Goal: Obtain resource: Obtain resource

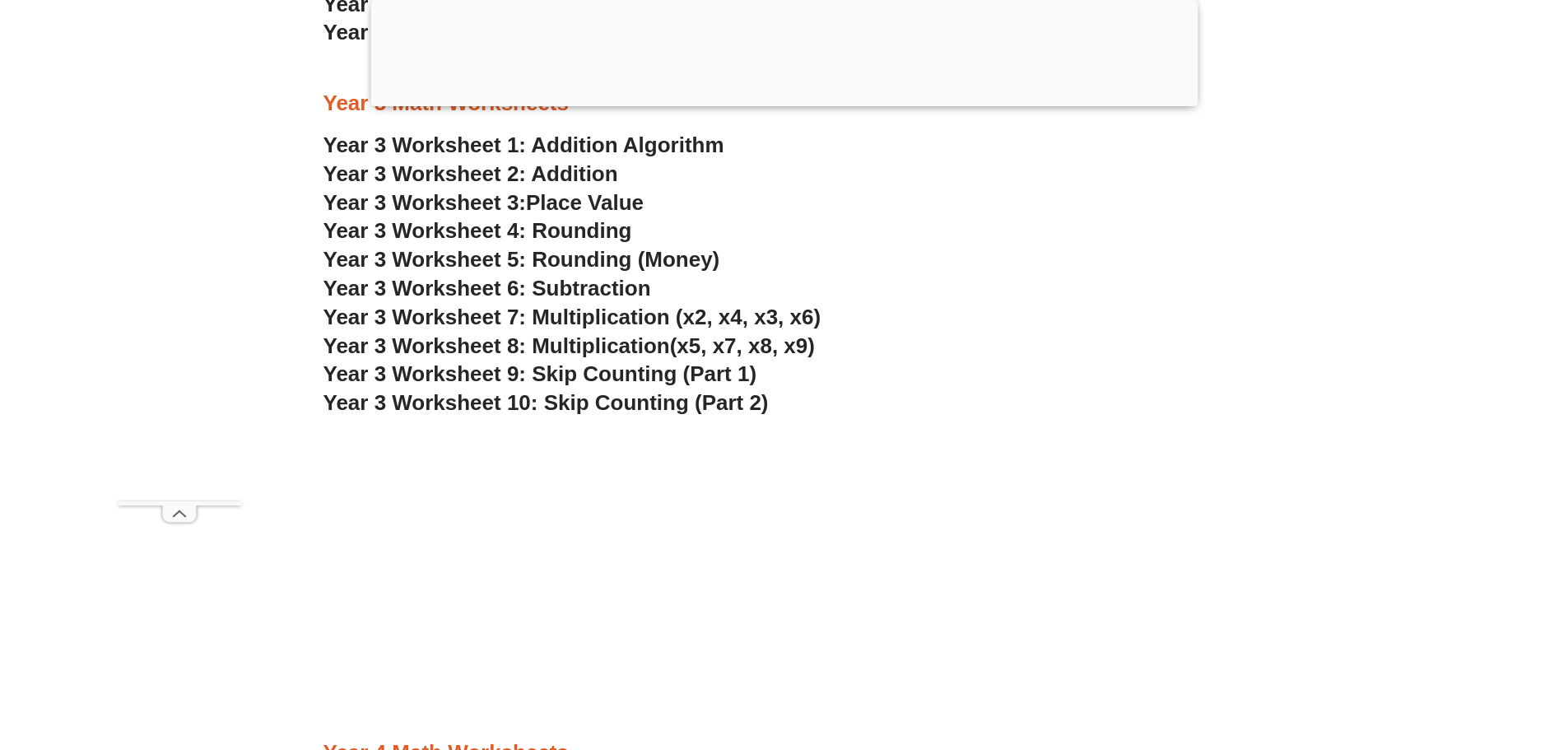
scroll to position [2876, 0]
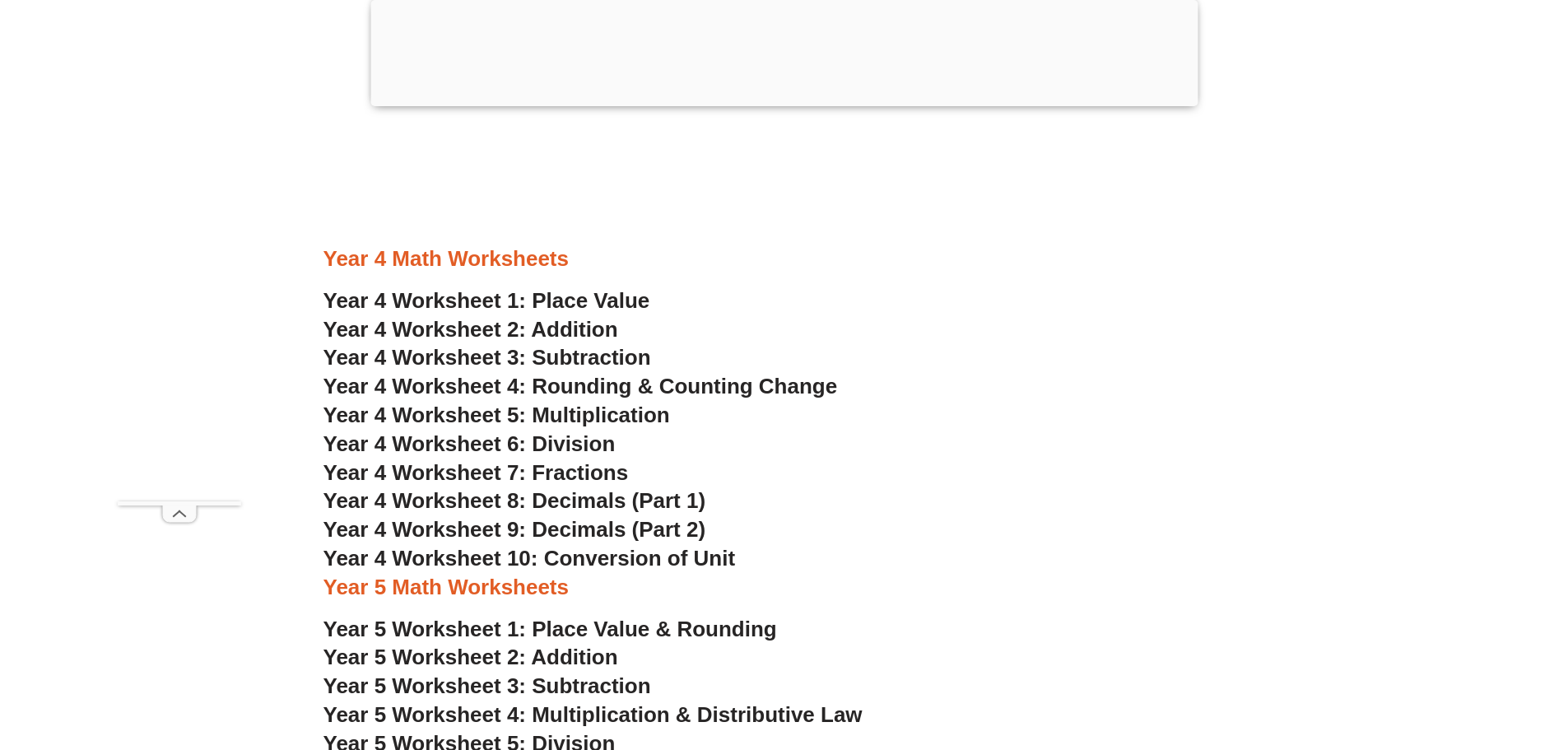
click at [600, 299] on span "Year 4 Worksheet 1: Place Value" at bounding box center [487, 301] width 327 height 25
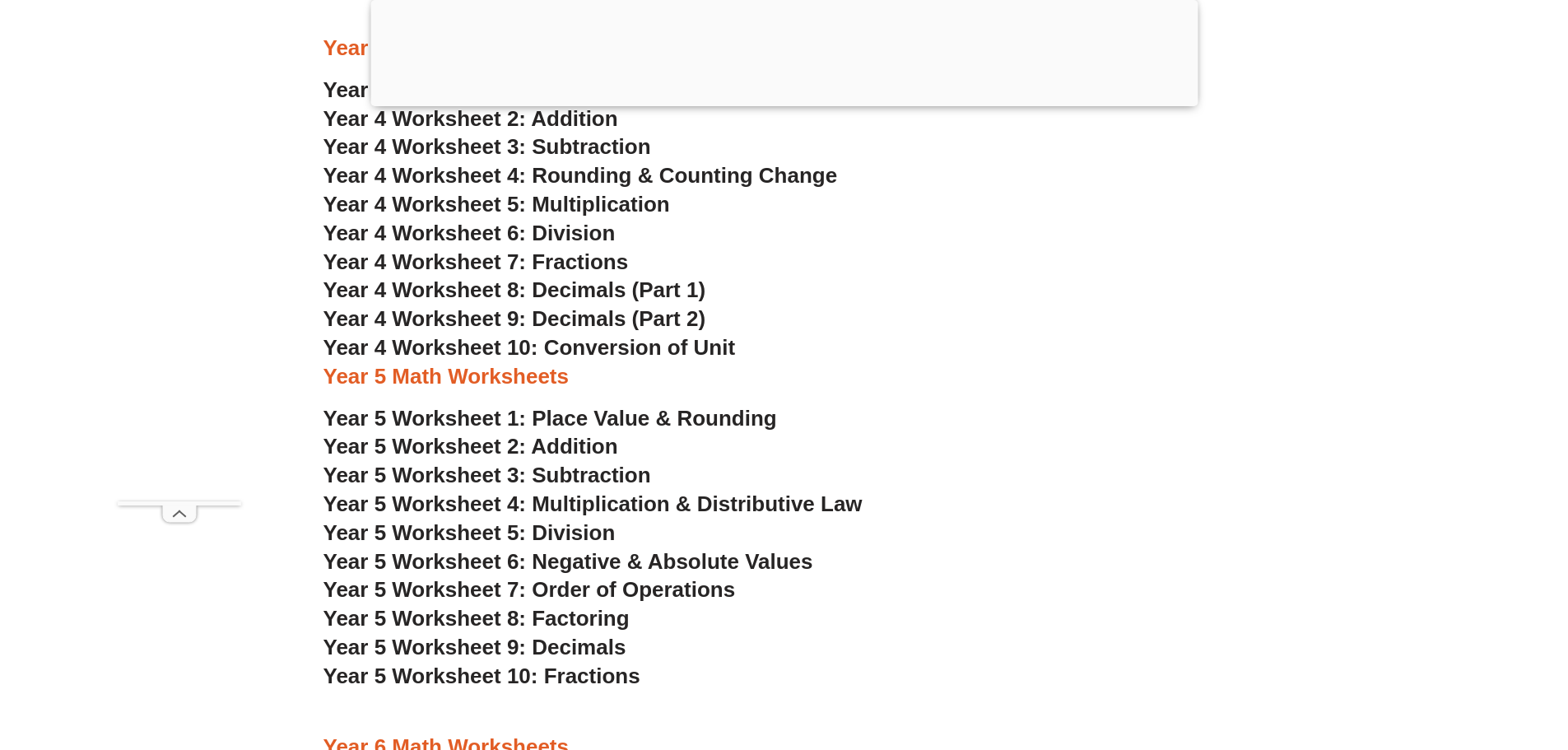
scroll to position [3122, 0]
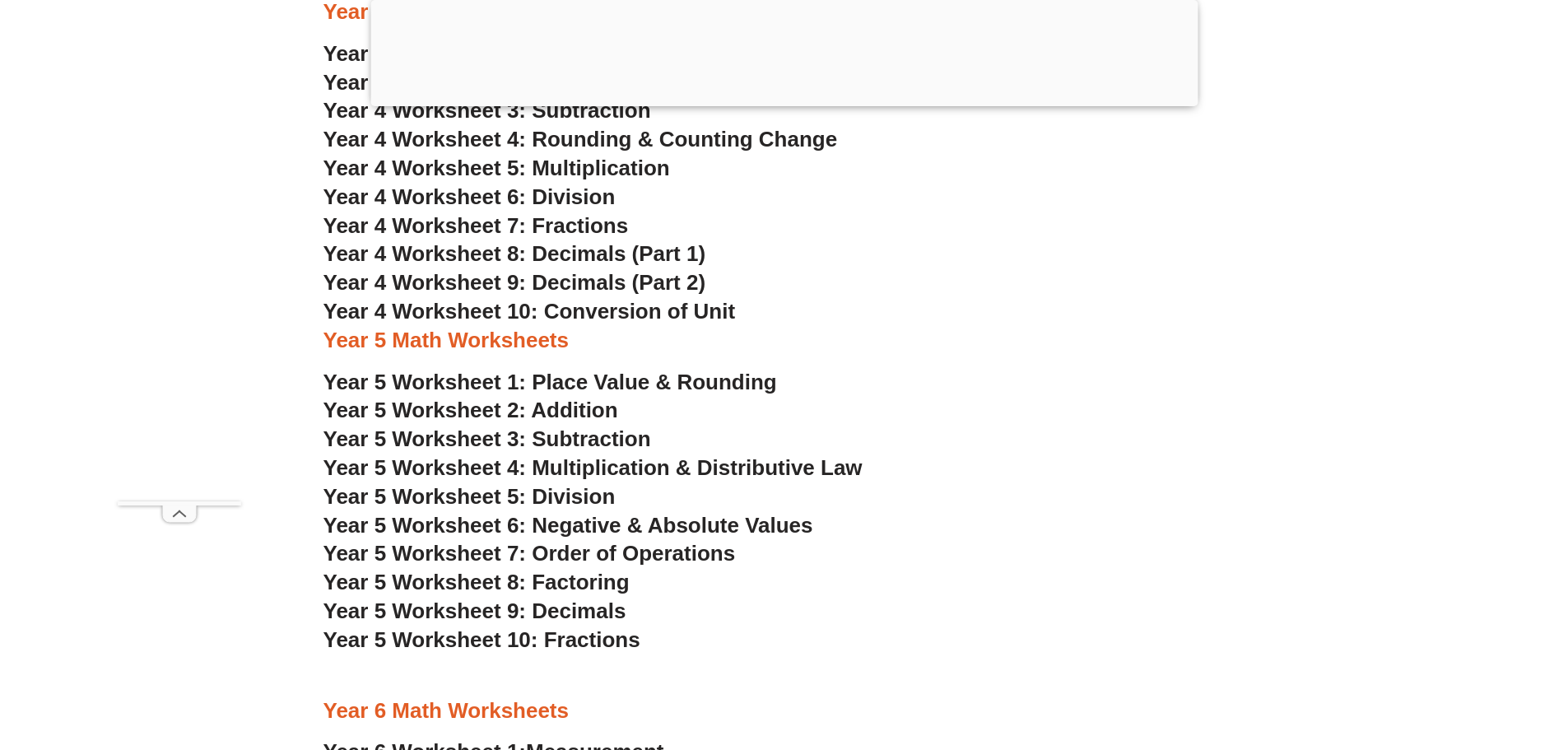
click at [454, 310] on span "Year 4 Worksheet 10: Conversion of Unit" at bounding box center [529, 312] width 413 height 25
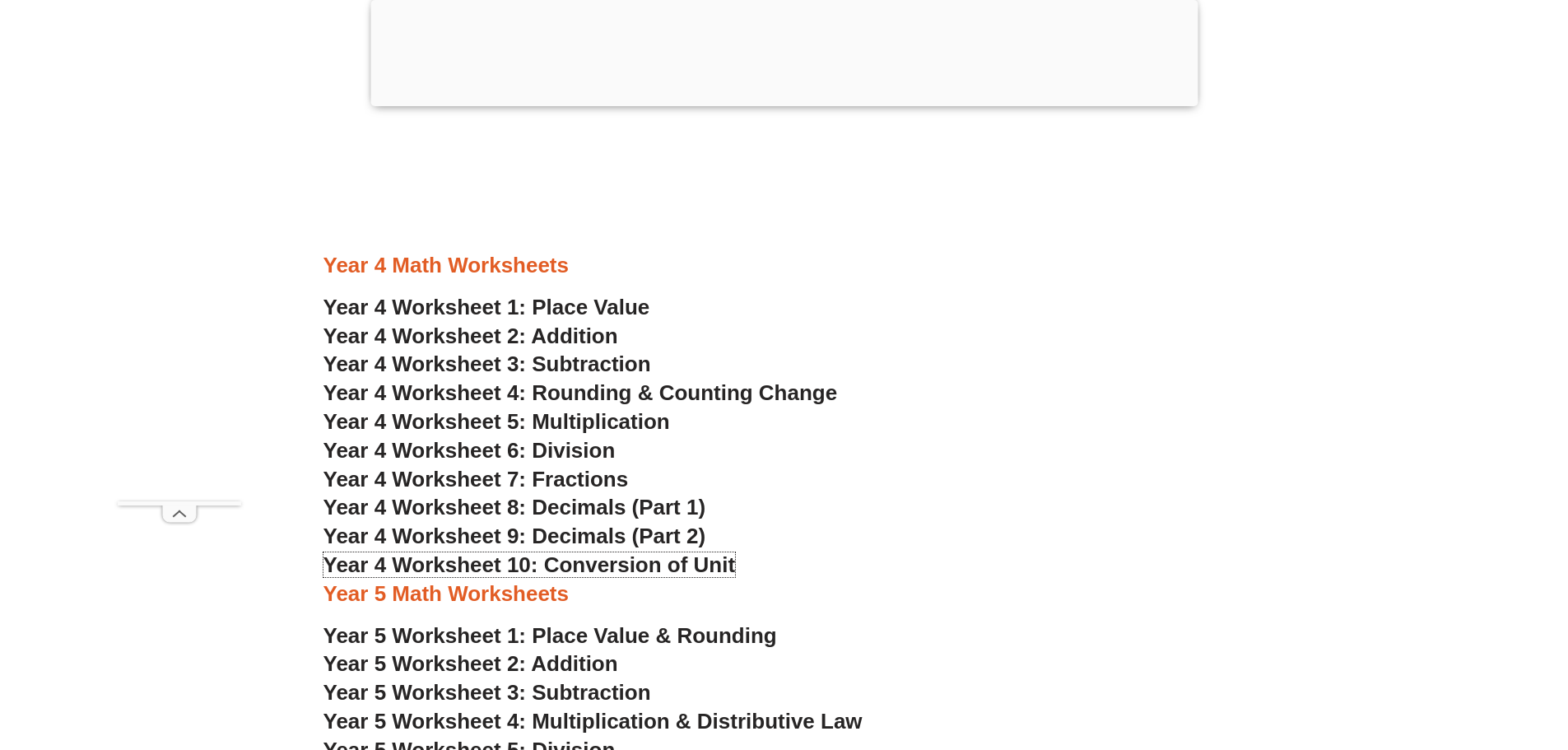
scroll to position [2957, 0]
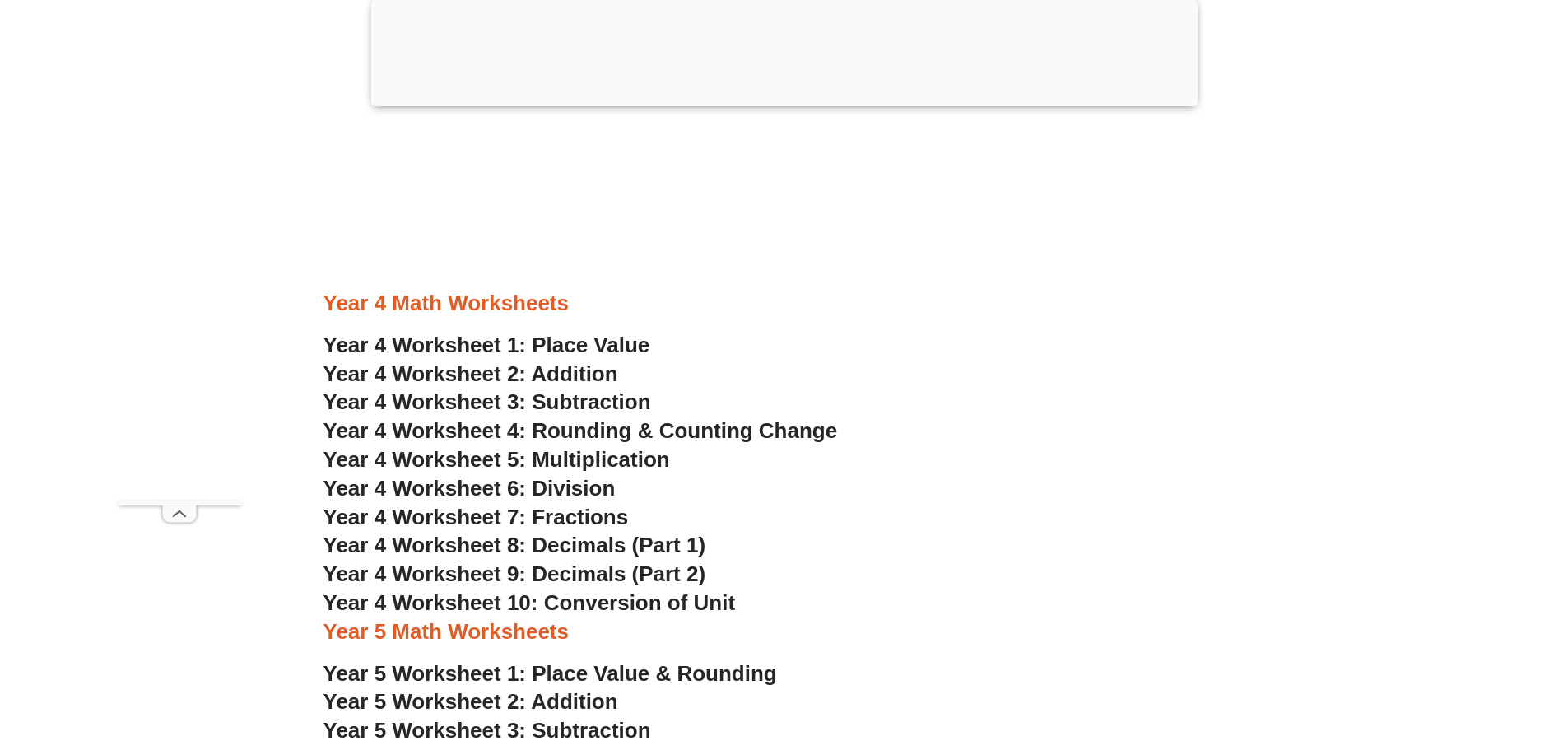
click at [571, 518] on span "Year 4 Worksheet 7: Fractions" at bounding box center [476, 517] width 305 height 25
click at [594, 485] on span "Year 4 Worksheet 6: Division" at bounding box center [469, 488] width 292 height 25
click at [632, 432] on span "Year 4 Worksheet 4: Rounding & Counting Change" at bounding box center [580, 430] width 514 height 25
click at [599, 399] on span "Year 4 Worksheet 3: Subtraction" at bounding box center [487, 402] width 328 height 25
click at [618, 607] on span "Year 4 Worksheet 10: Conversion of Unit" at bounding box center [529, 603] width 413 height 25
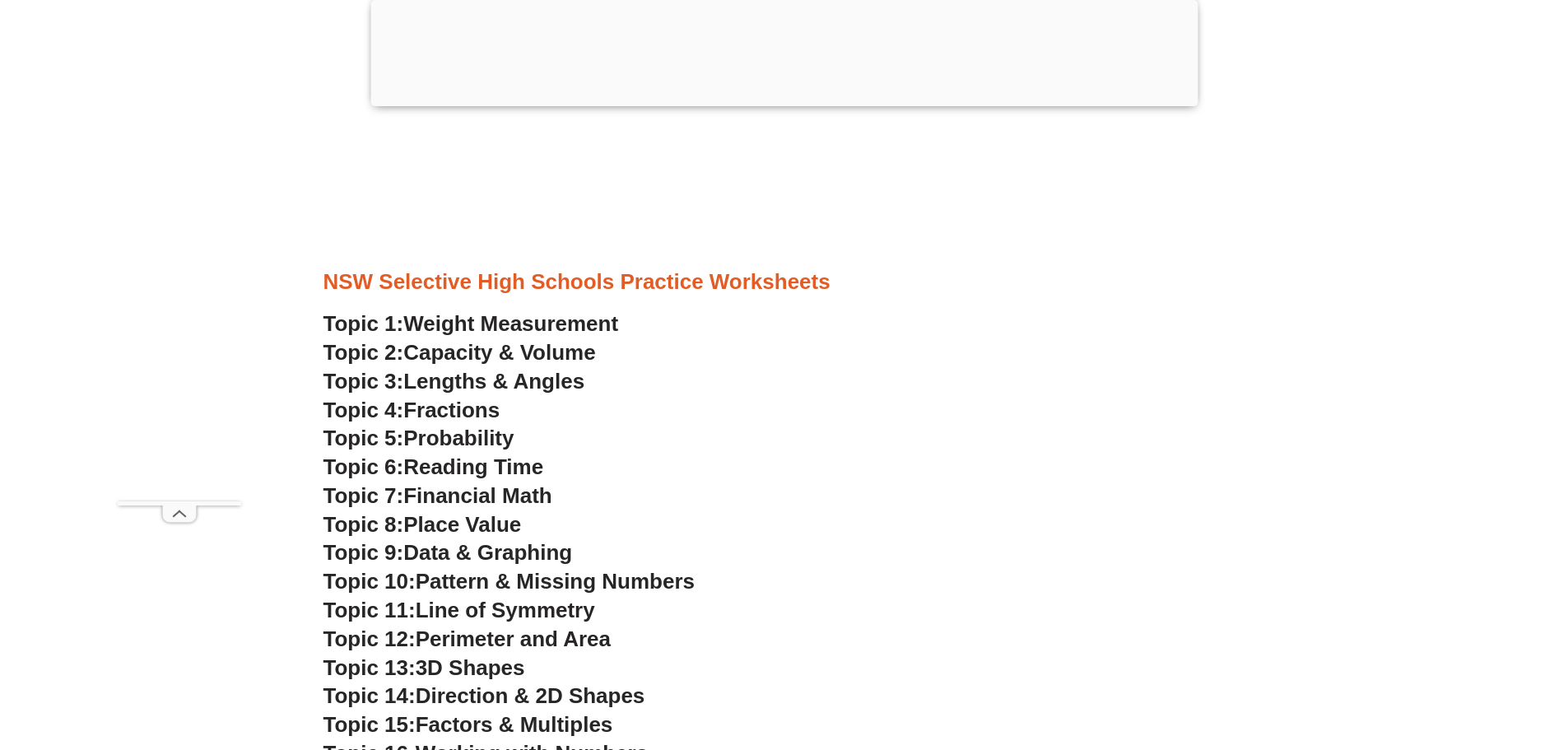
scroll to position [4275, 0]
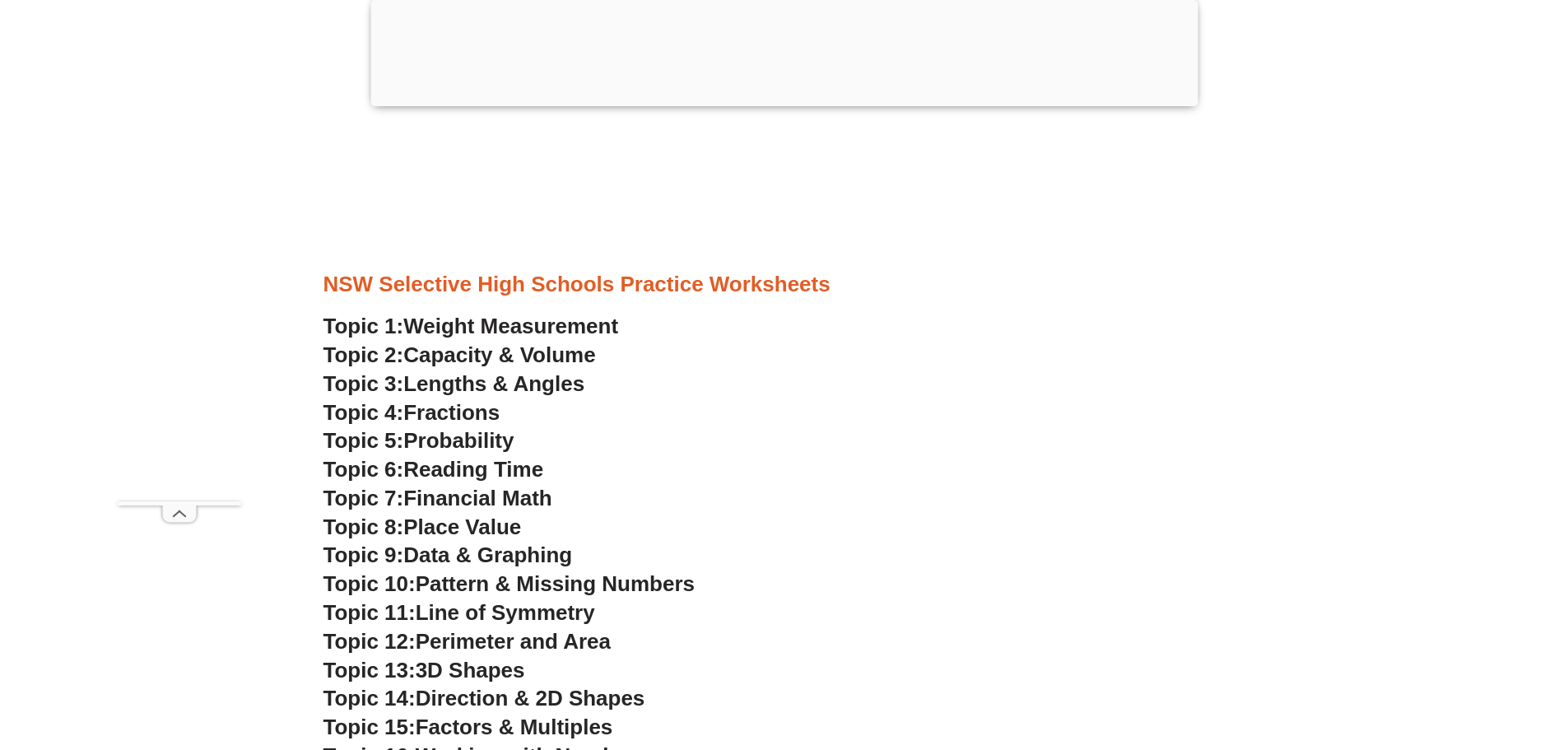
click at [572, 356] on span "Capacity & Volume" at bounding box center [499, 355] width 192 height 25
click at [569, 382] on span "Lengths & Angles" at bounding box center [494, 383] width 181 height 25
click at [477, 410] on span "Fractions" at bounding box center [451, 413] width 96 height 25
